Goal: Navigation & Orientation: Understand site structure

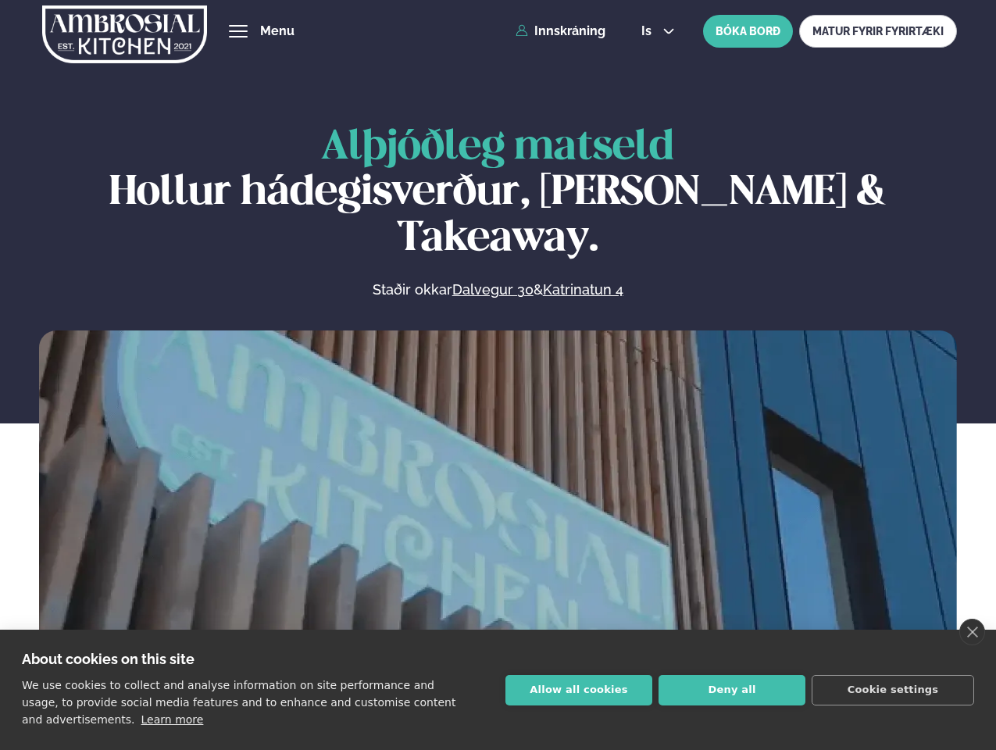
click at [971, 632] on link "close" at bounding box center [972, 632] width 26 height 27
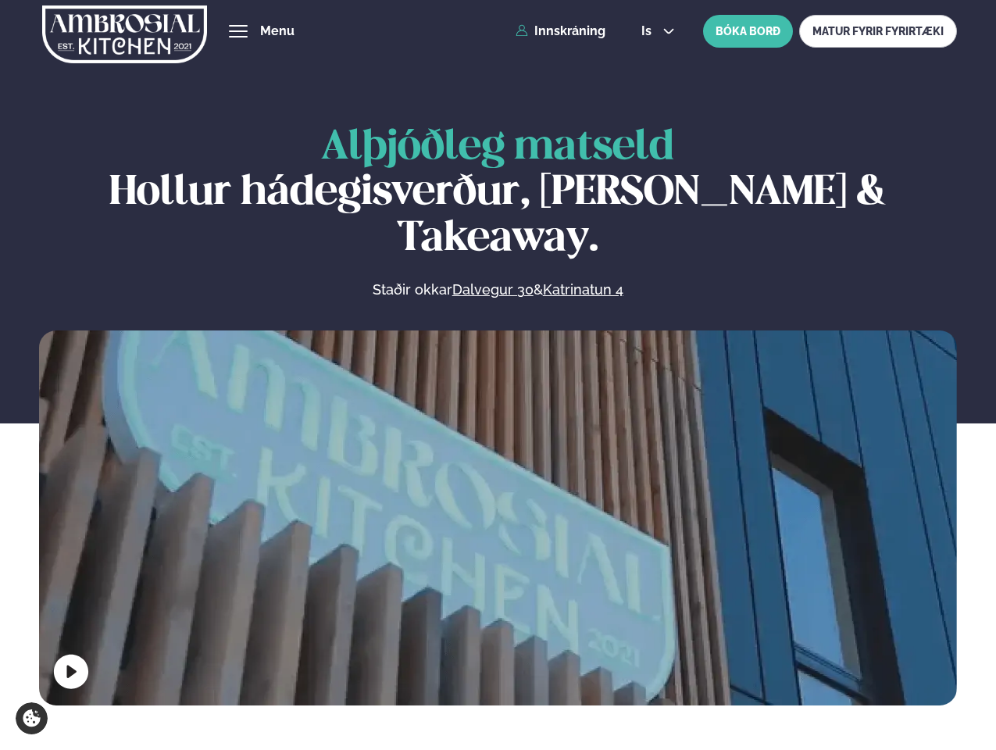
click at [238, 31] on span "hamburger" at bounding box center [238, 31] width 14 height 14
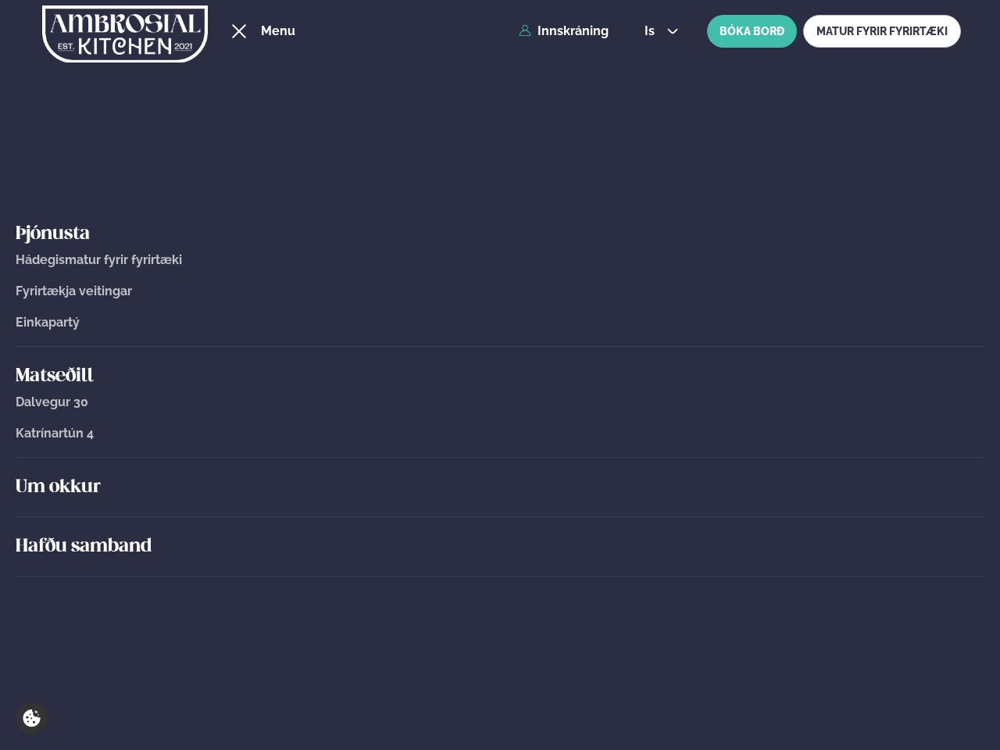
click at [656, 31] on span "is" at bounding box center [651, 31] width 15 height 12
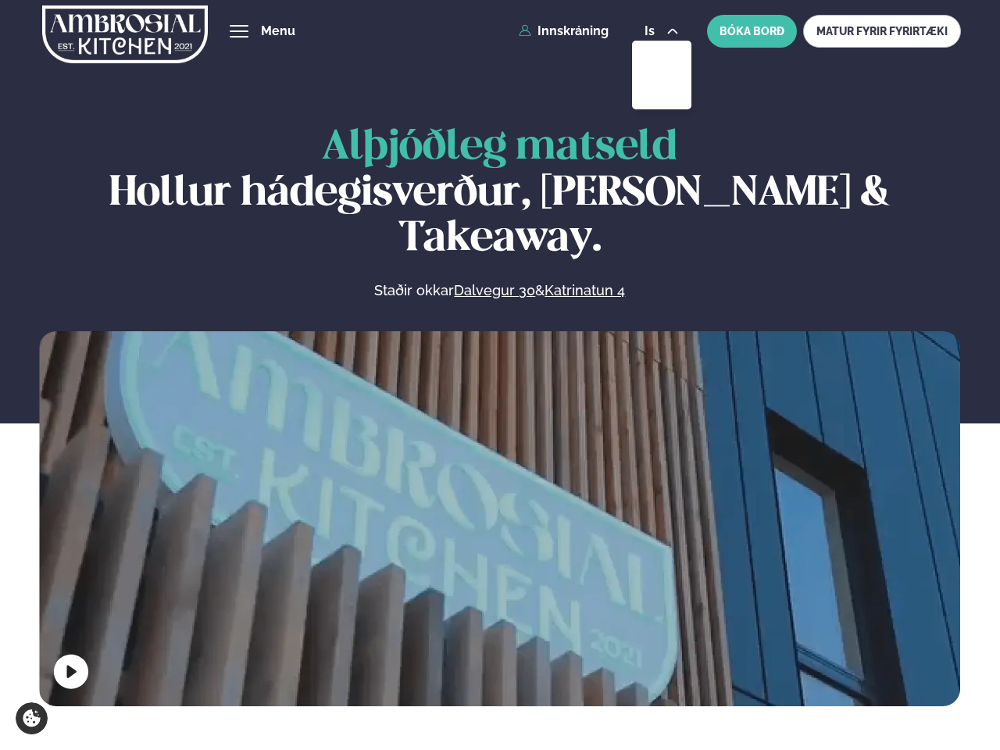
click at [497, 514] on video at bounding box center [499, 561] width 921 height 461
